Goal: Task Accomplishment & Management: Use online tool/utility

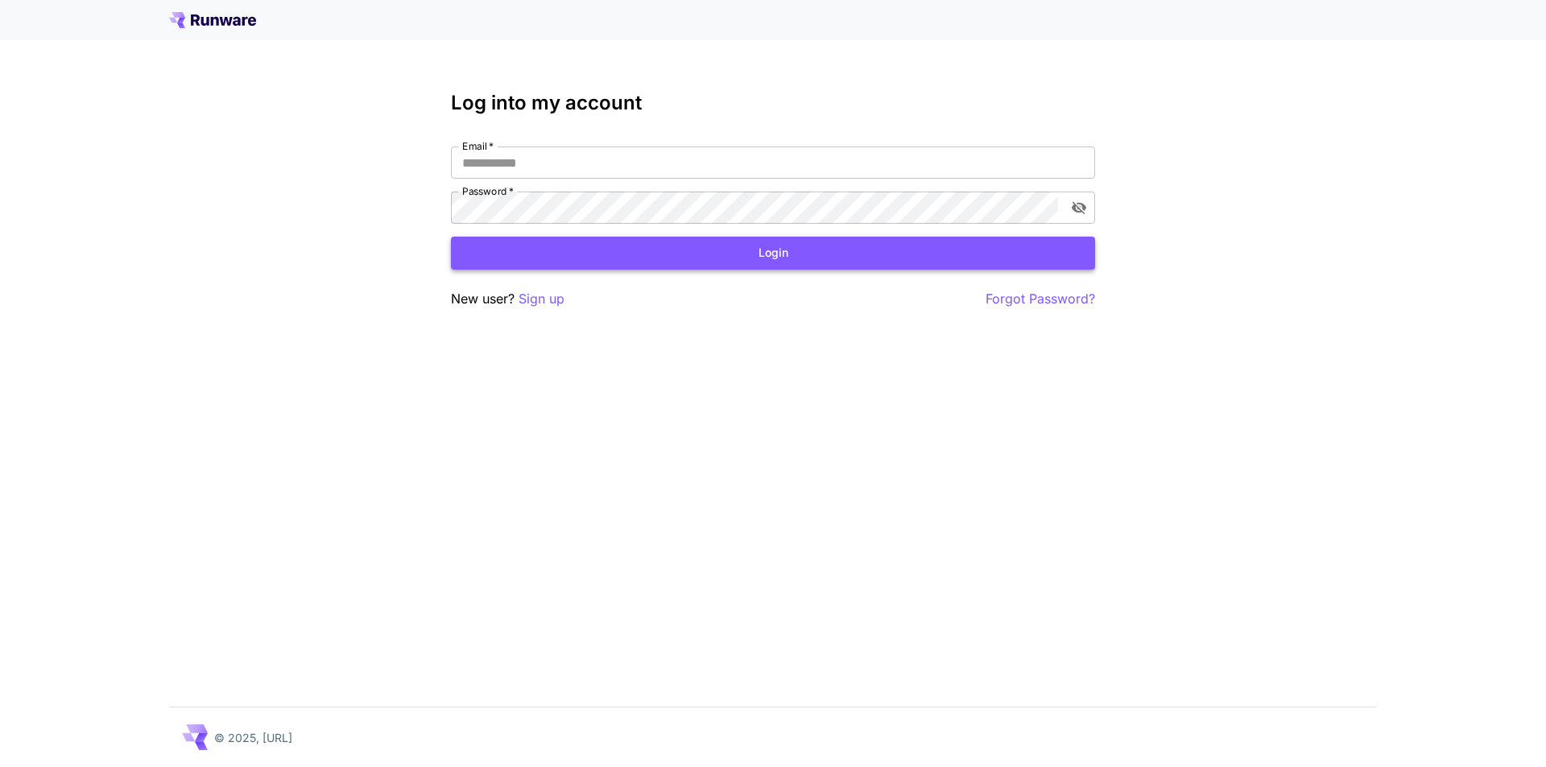
type input "**********"
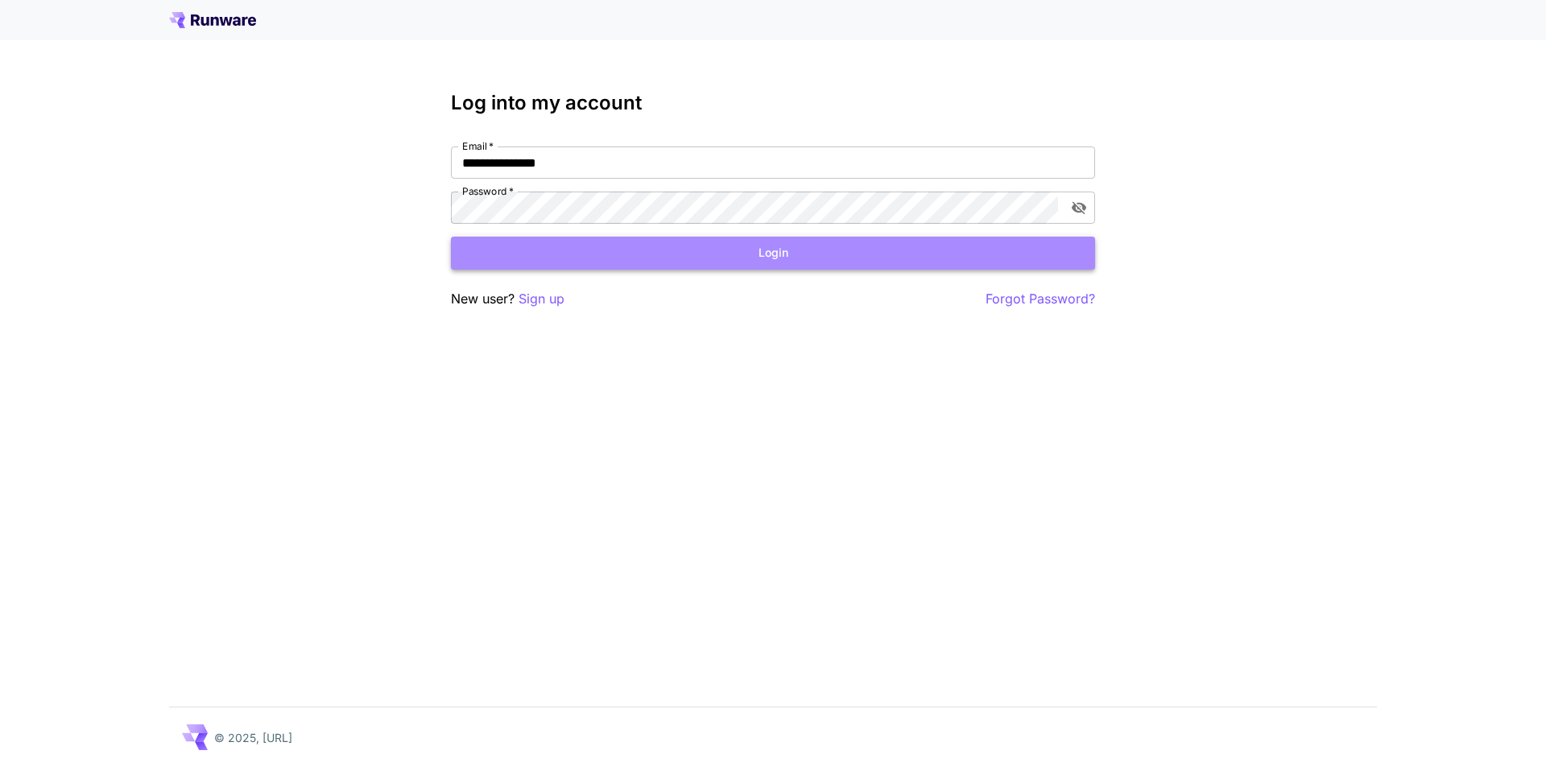
click at [661, 262] on button "Login" at bounding box center [773, 253] width 644 height 33
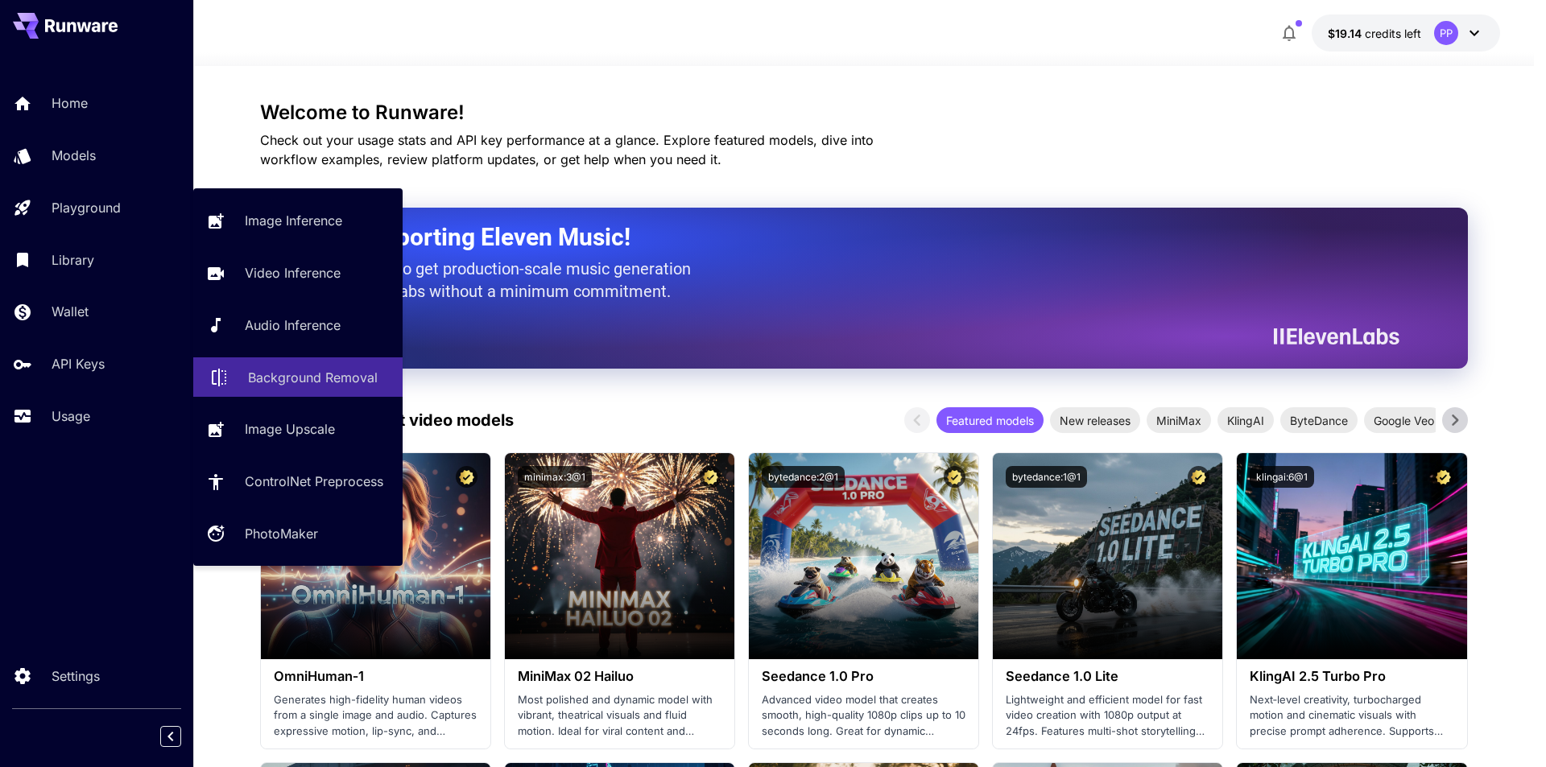
click at [311, 376] on p "Background Removal" at bounding box center [313, 377] width 130 height 19
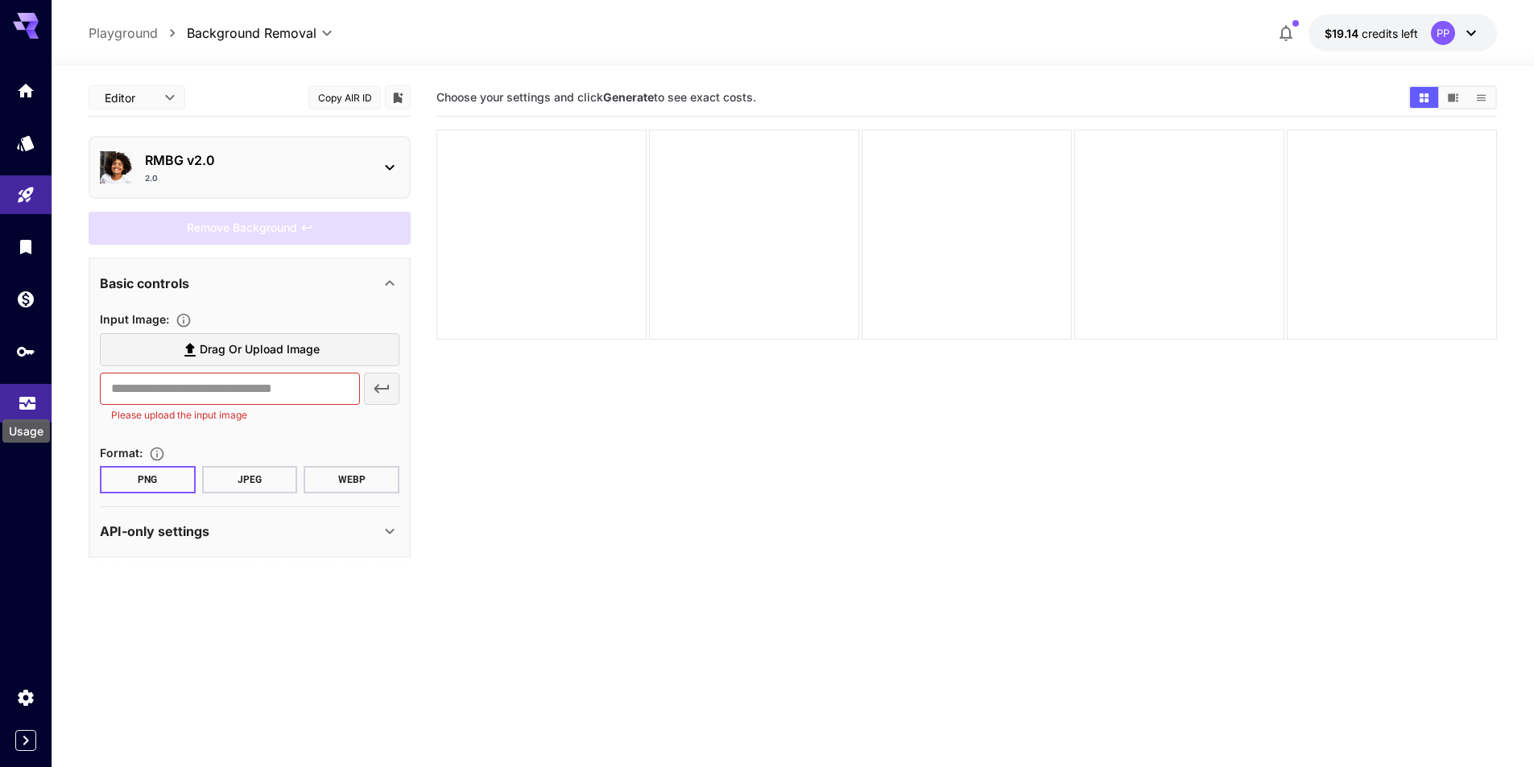
click at [25, 411] on div "Usage" at bounding box center [26, 426] width 51 height 36
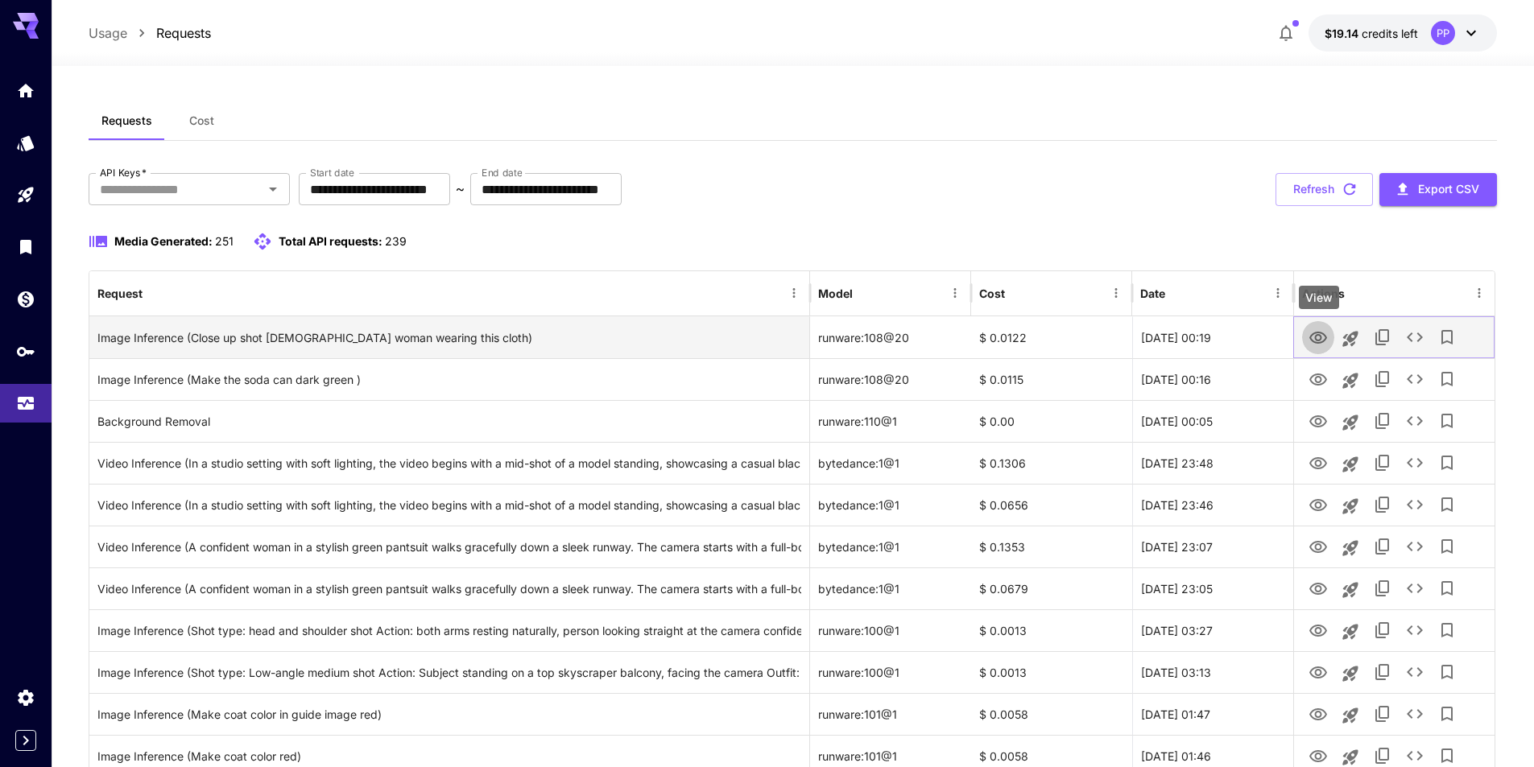
click at [1314, 340] on icon "View" at bounding box center [1317, 337] width 19 height 19
click at [1307, 336] on button "View" at bounding box center [1318, 336] width 32 height 33
click at [1313, 331] on icon "View" at bounding box center [1317, 337] width 19 height 19
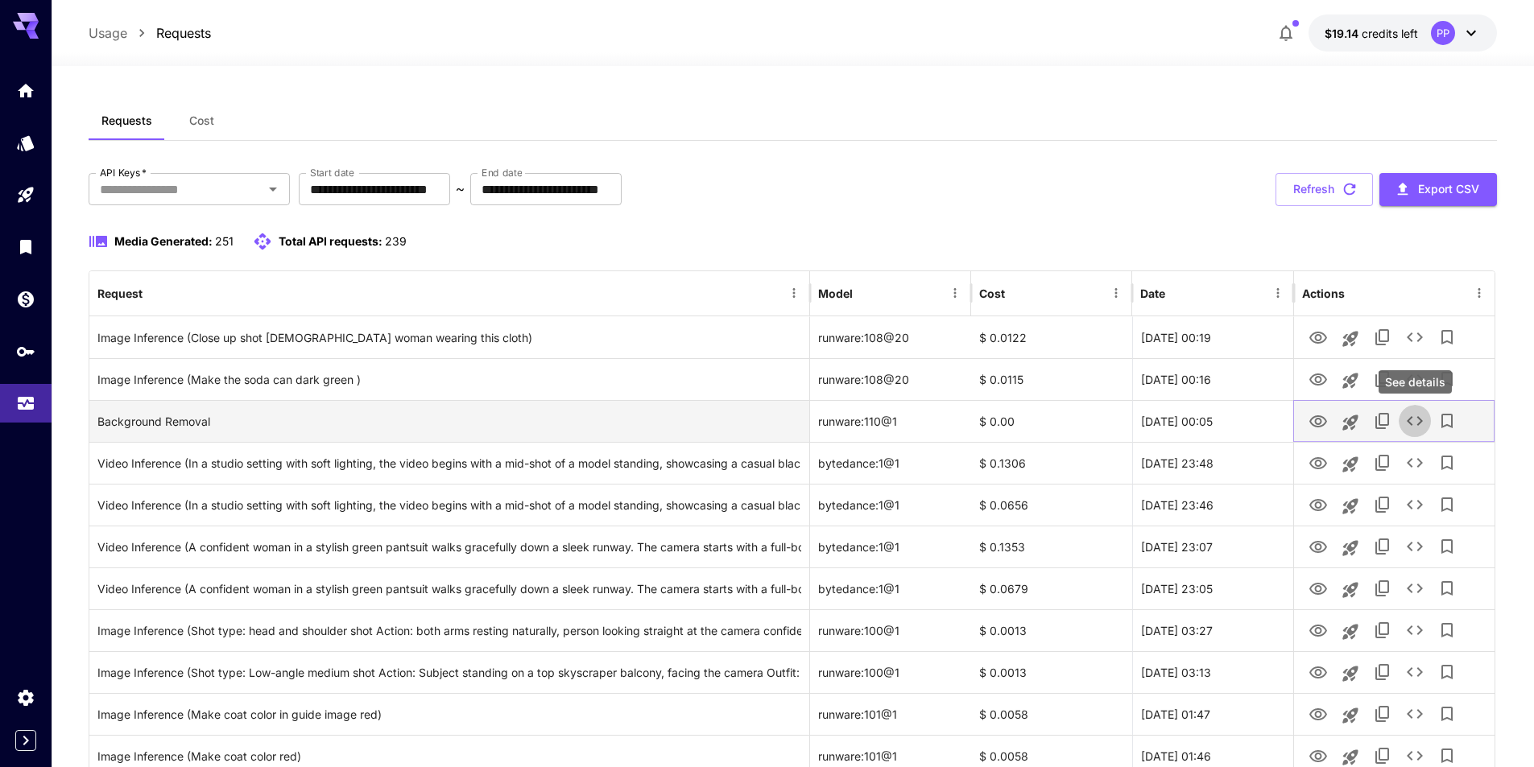
click at [1411, 424] on icon "See details" at bounding box center [1414, 421] width 16 height 10
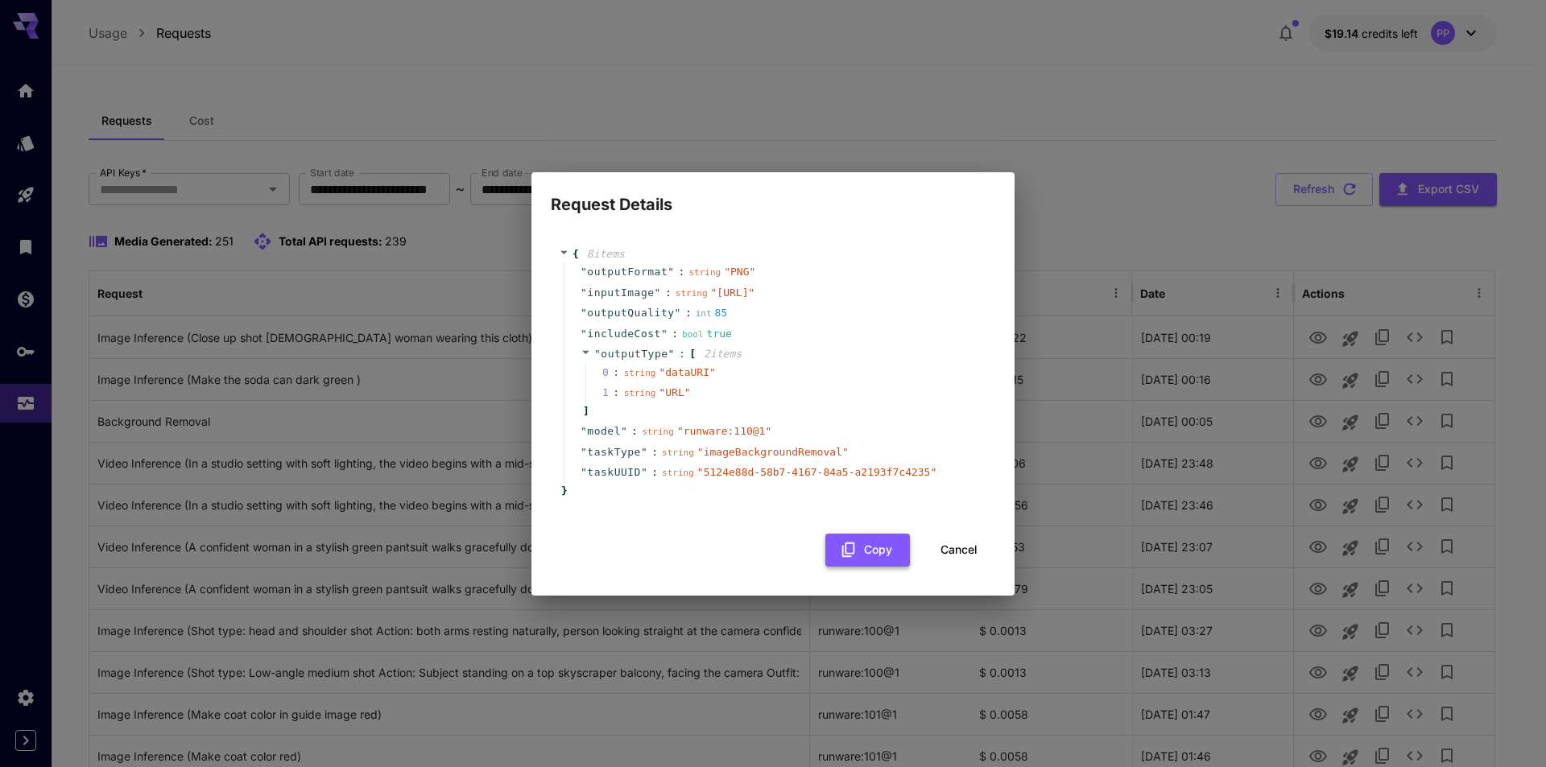
click at [864, 567] on button "Copy" at bounding box center [867, 550] width 85 height 33
click at [964, 567] on button "Cancel" at bounding box center [959, 550] width 72 height 33
